Goal: Task Accomplishment & Management: Use online tool/utility

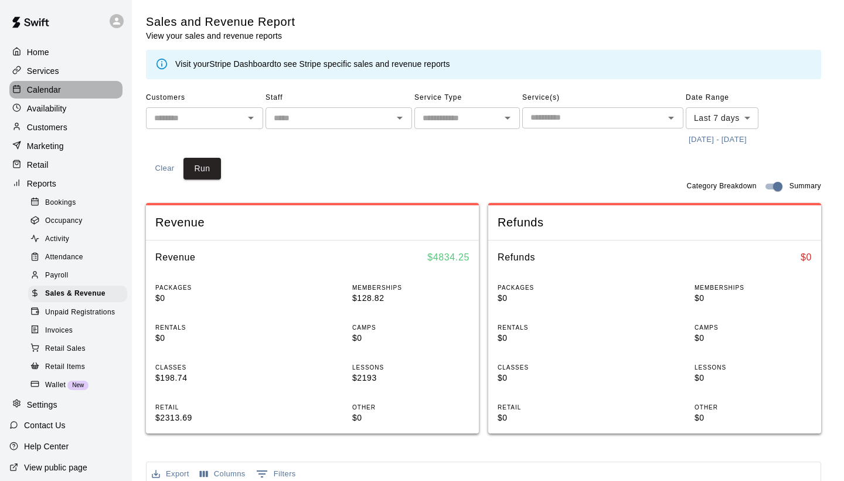
click at [29, 91] on p "Calendar" at bounding box center [44, 90] width 34 height 12
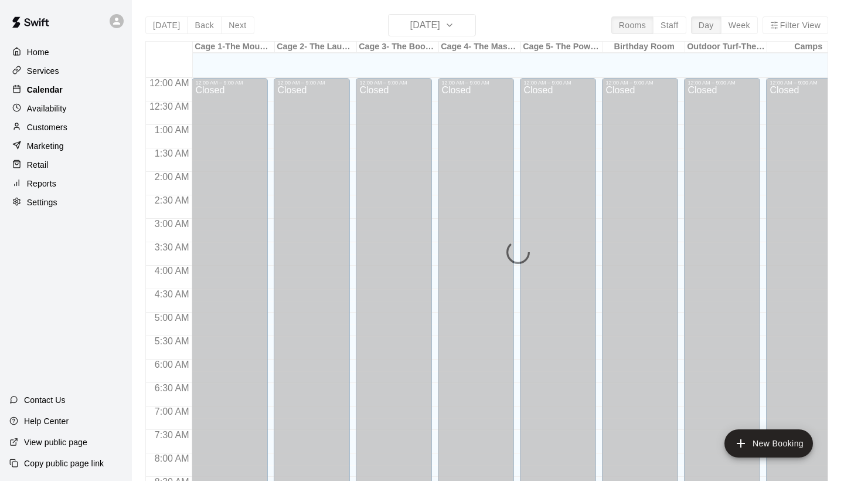
scroll to position [559, 0]
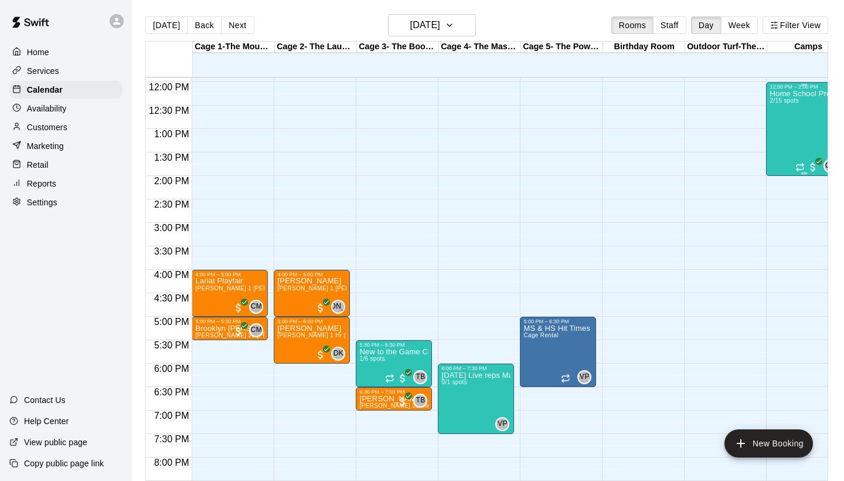
click at [795, 151] on div "Home School Program- 12-2pm 2/15 spots" at bounding box center [804, 330] width 69 height 481
click at [777, 132] on img "edit" at bounding box center [782, 130] width 13 height 13
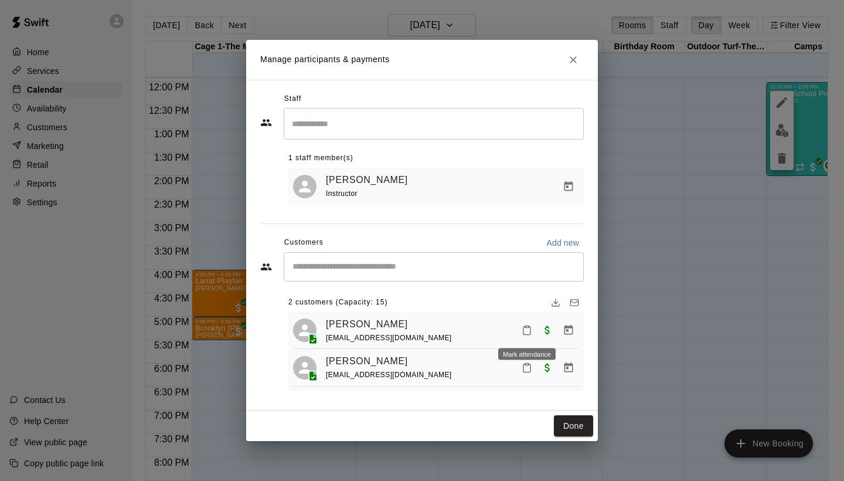
click at [526, 327] on icon "Mark attendance" at bounding box center [527, 330] width 11 height 11
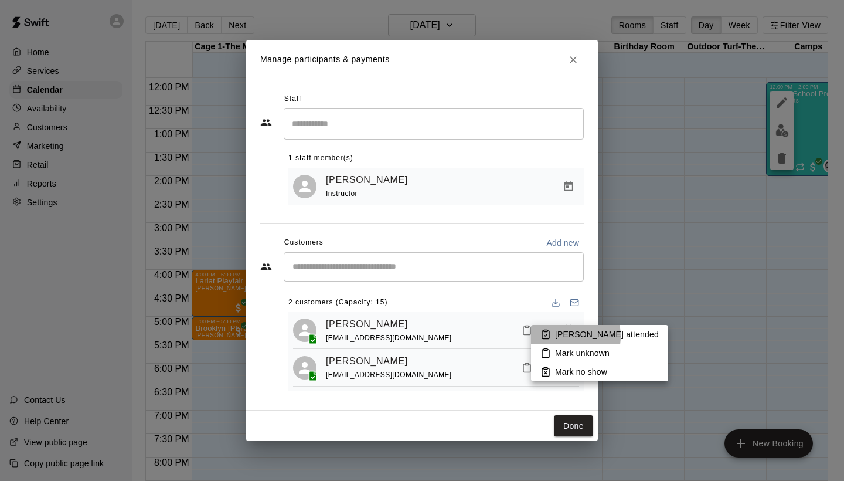
click at [563, 336] on p "[PERSON_NAME] attended" at bounding box center [607, 334] width 104 height 12
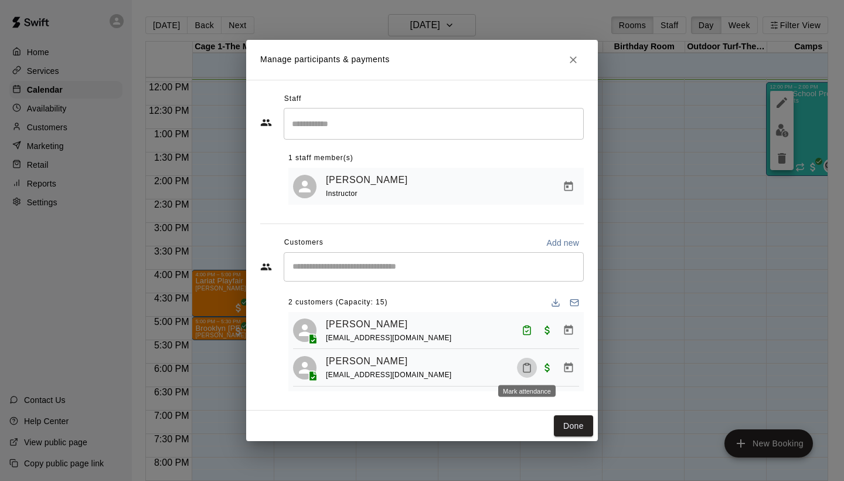
click at [526, 366] on icon "Mark attendance" at bounding box center [527, 367] width 11 height 11
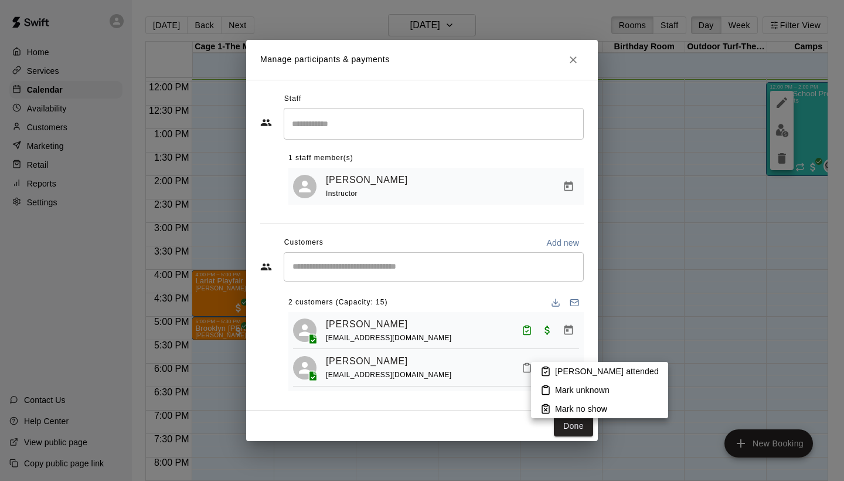
click at [553, 373] on li "[PERSON_NAME] attended" at bounding box center [599, 371] width 137 height 19
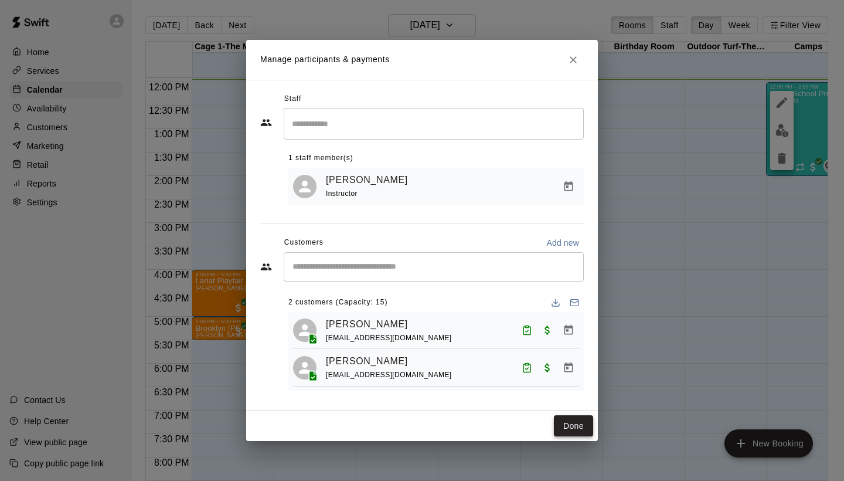
click at [572, 420] on button "Done" at bounding box center [573, 426] width 39 height 22
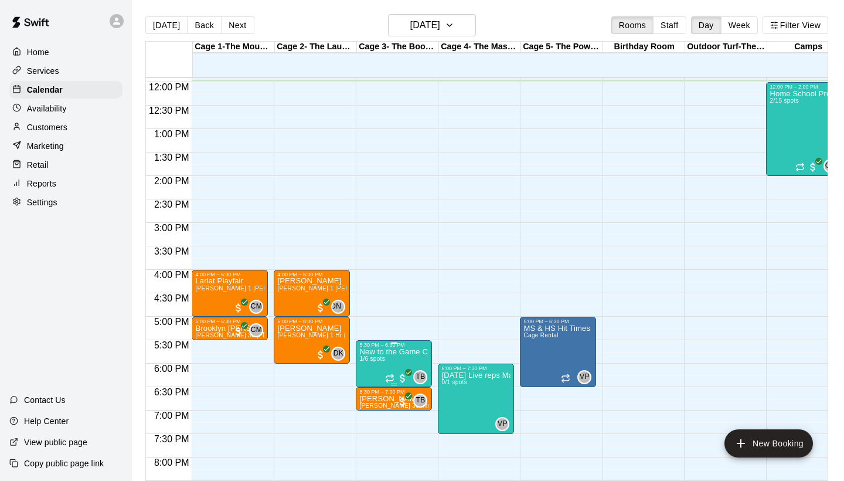
click at [370, 382] on img "edit" at bounding box center [371, 388] width 13 height 13
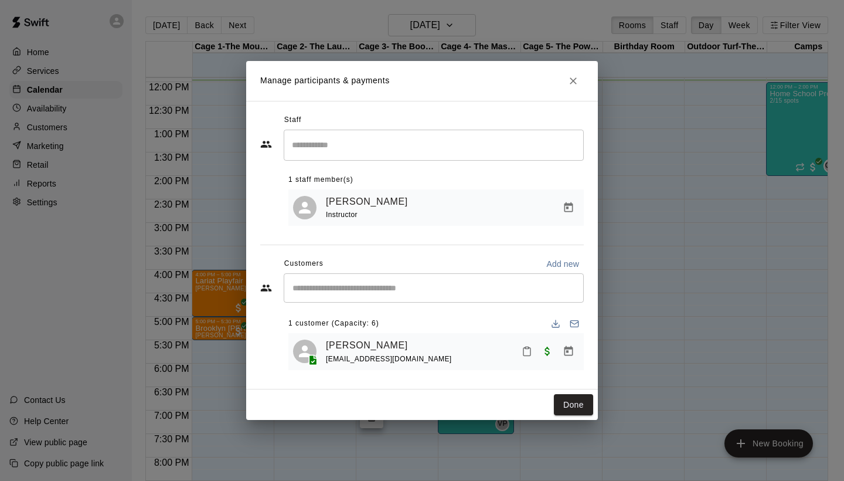
click at [575, 86] on icon "Close" at bounding box center [573, 81] width 12 height 12
